Goal: Find specific page/section: Find specific page/section

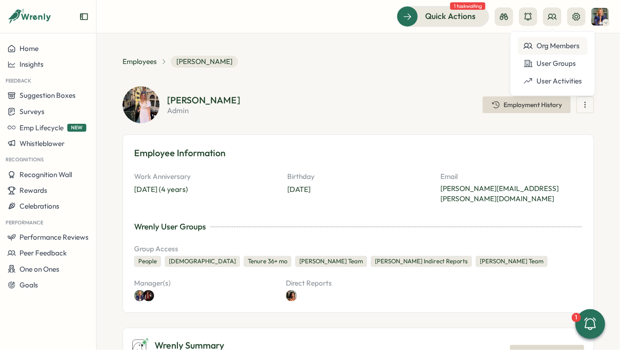
click at [541, 45] on div "Org Members" at bounding box center [553, 46] width 58 height 10
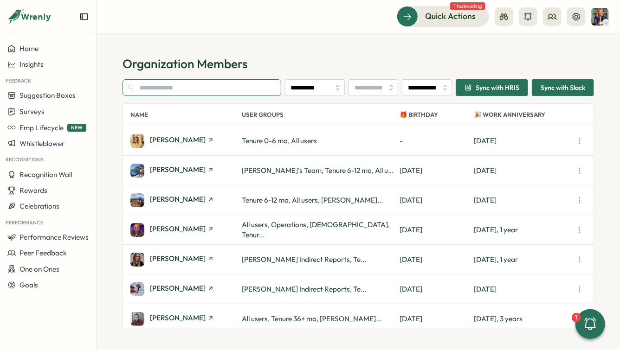
click at [168, 92] on input "text" at bounding box center [202, 87] width 159 height 17
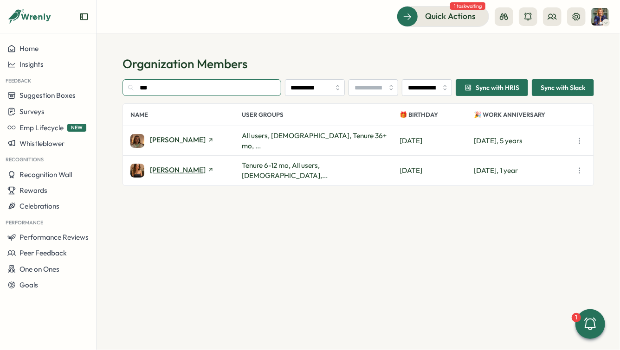
type input "***"
click at [185, 173] on span "[PERSON_NAME]" at bounding box center [178, 170] width 56 height 7
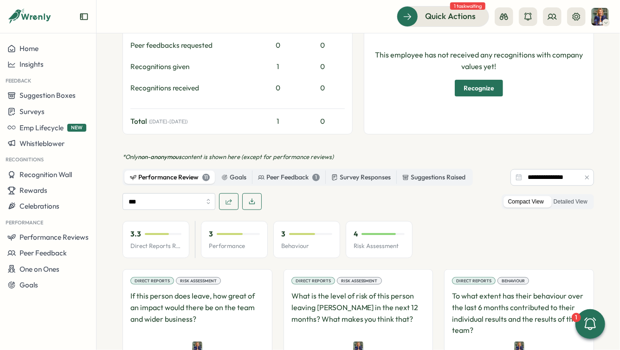
scroll to position [414, 0]
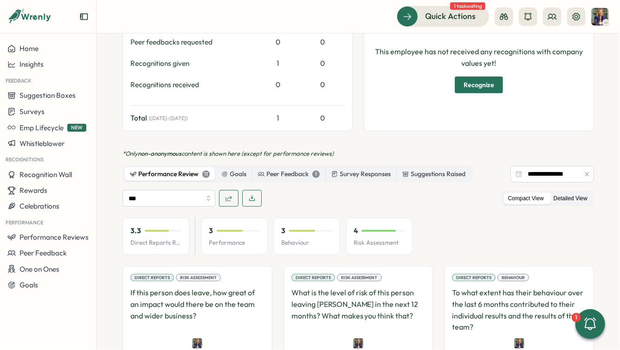
click at [561, 193] on label "Detailed View" at bounding box center [570, 199] width 43 height 12
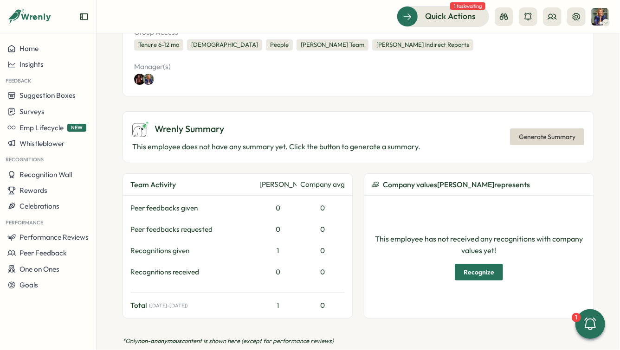
scroll to position [0, 0]
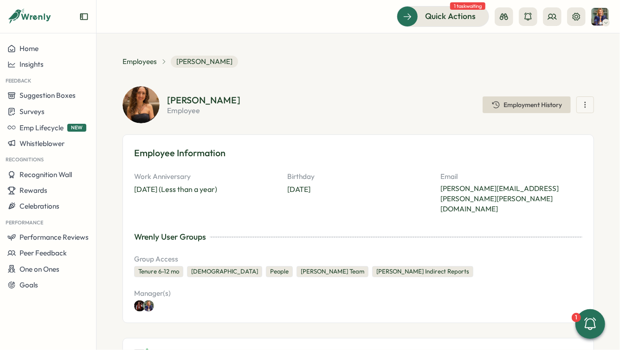
click at [582, 102] on icon "button" at bounding box center [585, 104] width 9 height 9
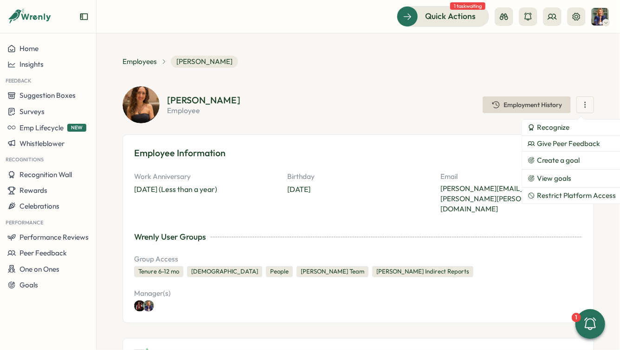
click at [335, 117] on div "[PERSON_NAME] employee Employment History Recognize Give Peer Feedback Create a…" at bounding box center [359, 104] width 472 height 37
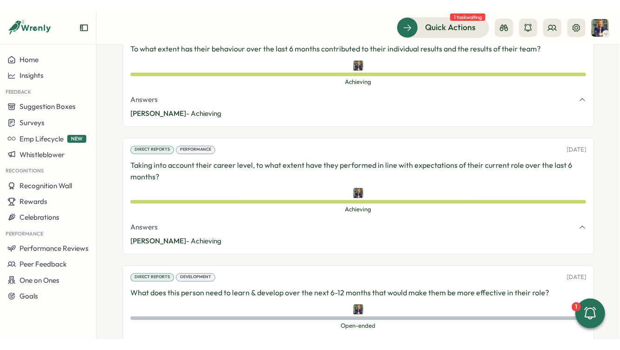
scroll to position [945, 0]
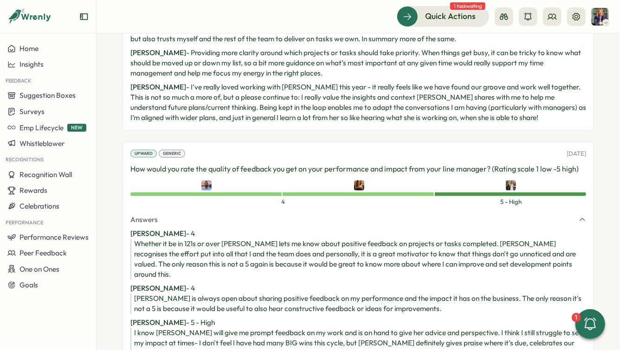
scroll to position [1996, 0]
